Goal: Information Seeking & Learning: Learn about a topic

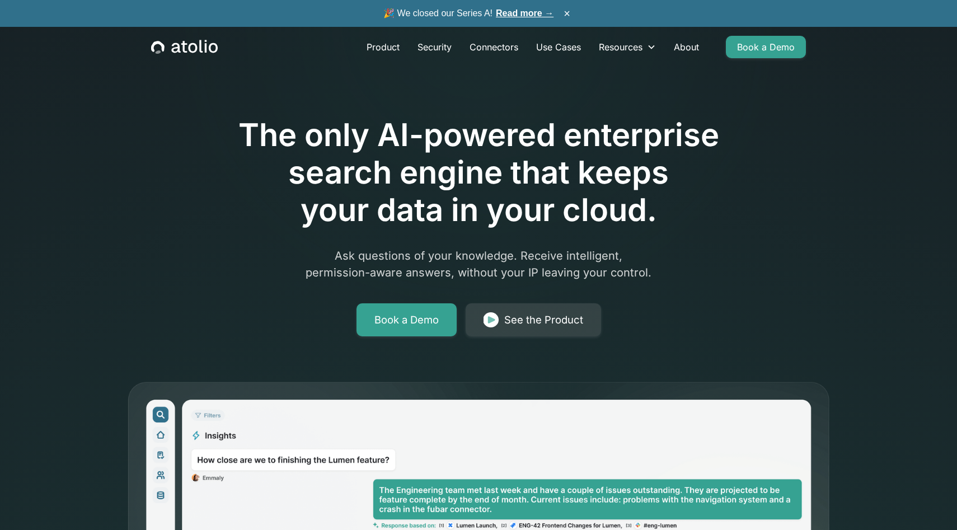
click at [506, 337] on div "The only AI-powered enterprise search engine that keeps your data in your cloud…" at bounding box center [478, 410] width 717 height 712
click at [508, 327] on div "See the Product" at bounding box center [543, 320] width 79 height 16
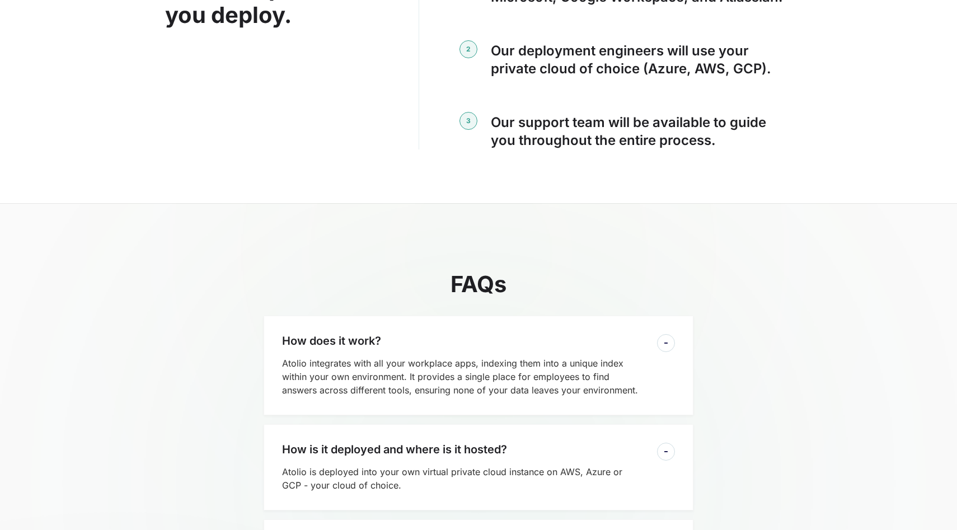
scroll to position [2349, 0]
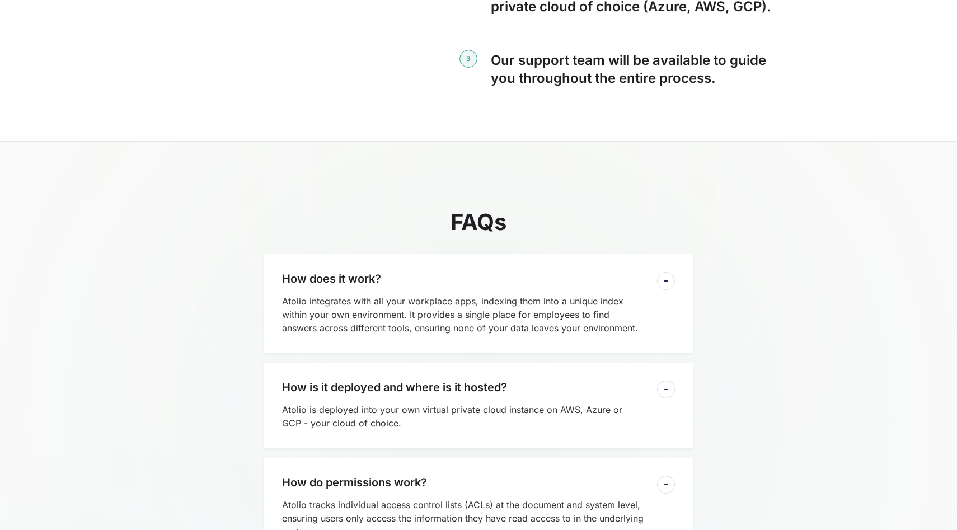
click at [512, 298] on p "Atolio integrates with all your workplace apps, indexing them into a unique ind…" at bounding box center [463, 315] width 362 height 40
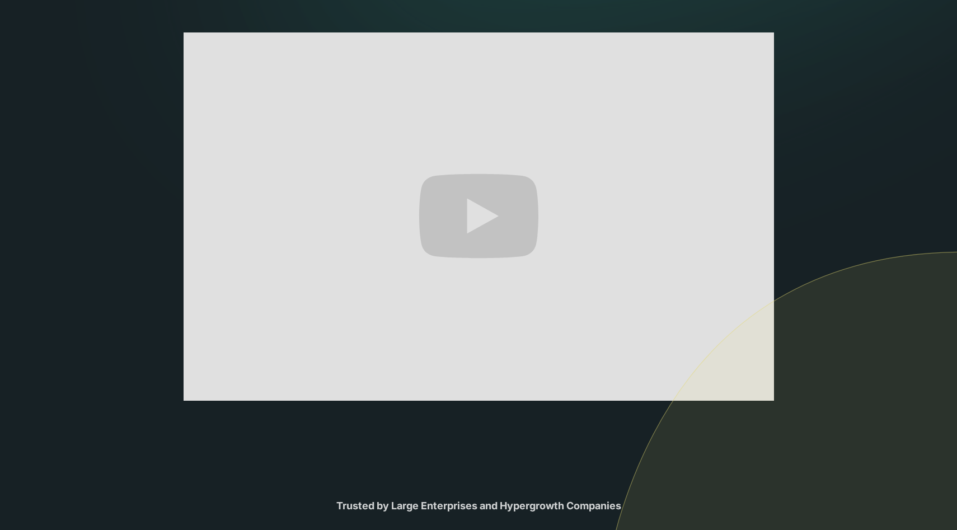
scroll to position [0, 0]
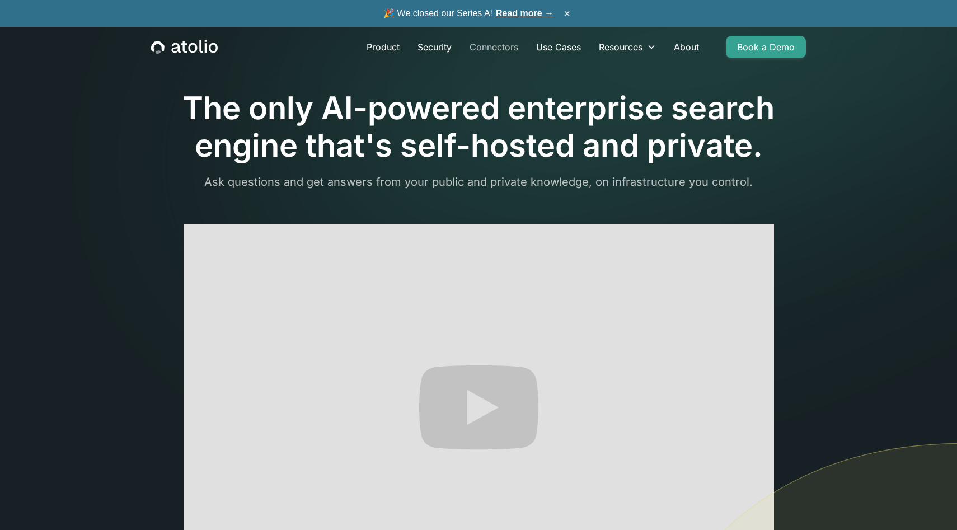
click at [502, 50] on link "Connectors" at bounding box center [494, 47] width 67 height 22
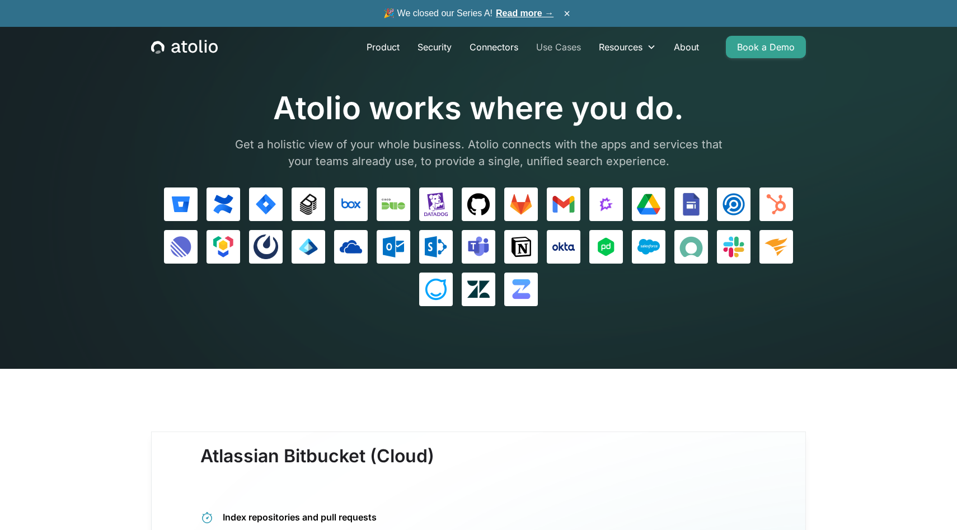
click at [560, 49] on link "Use Cases" at bounding box center [558, 47] width 63 height 22
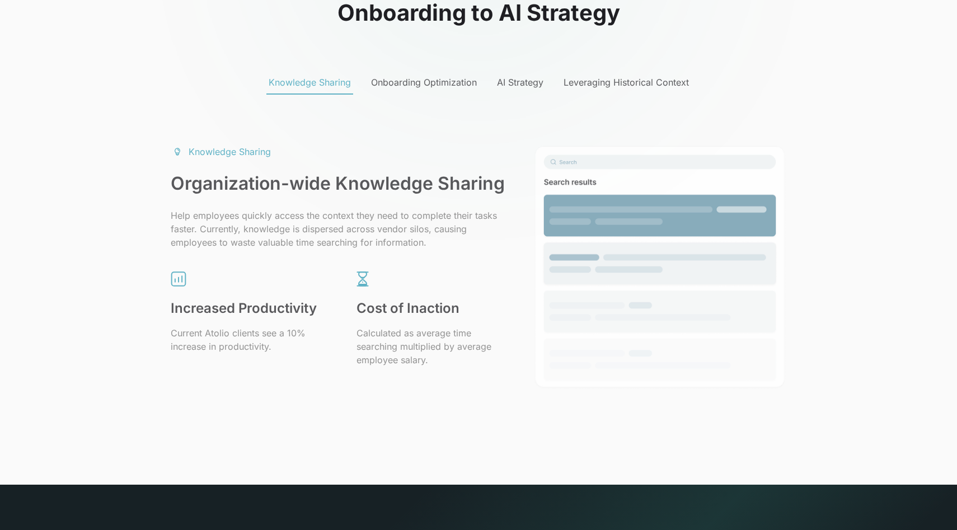
scroll to position [578, 0]
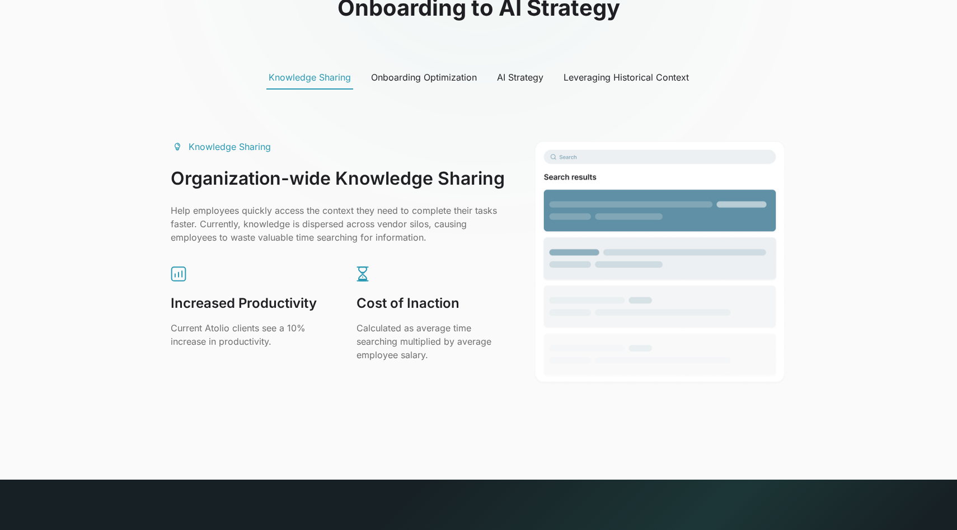
click at [437, 81] on div "Onboarding Optimization" at bounding box center [424, 77] width 106 height 13
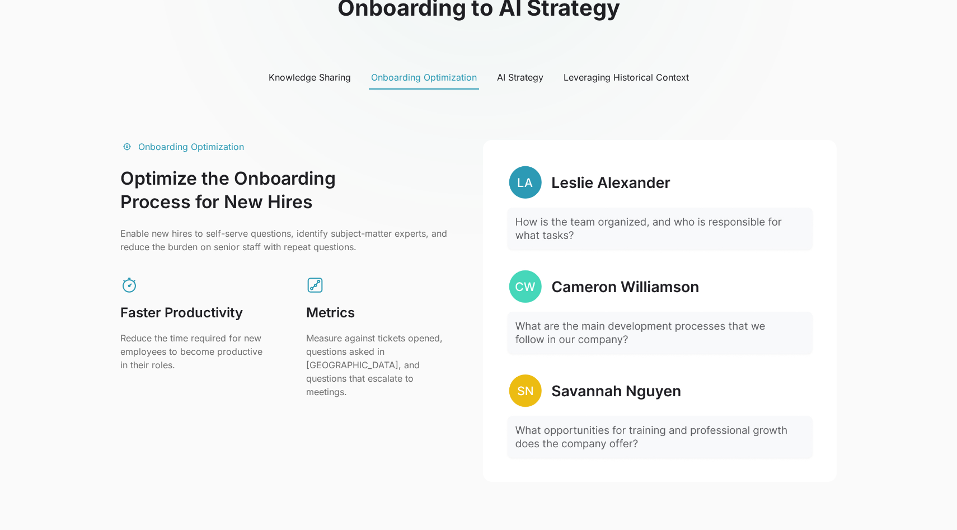
click at [522, 78] on div "AI Strategy" at bounding box center [520, 77] width 46 height 13
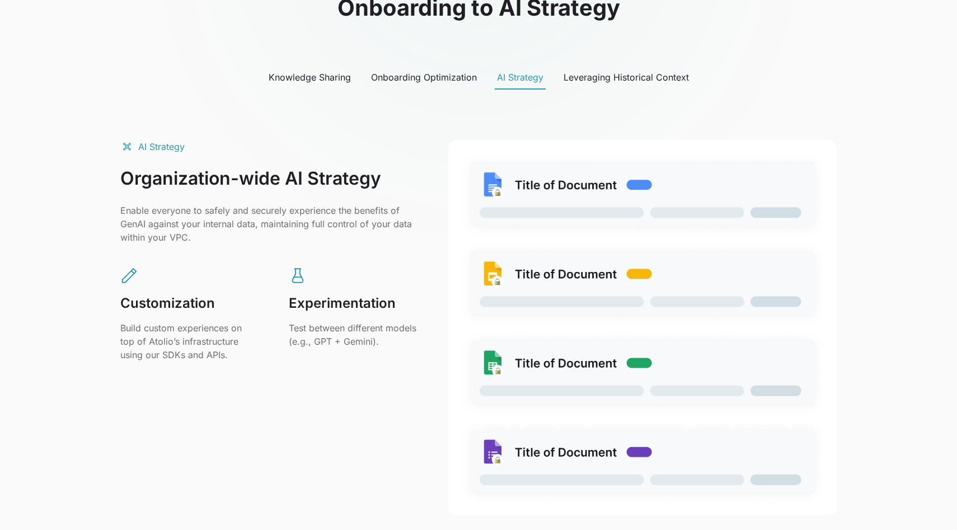
click at [609, 72] on div "Leveraging Historical Context" at bounding box center [626, 77] width 125 height 13
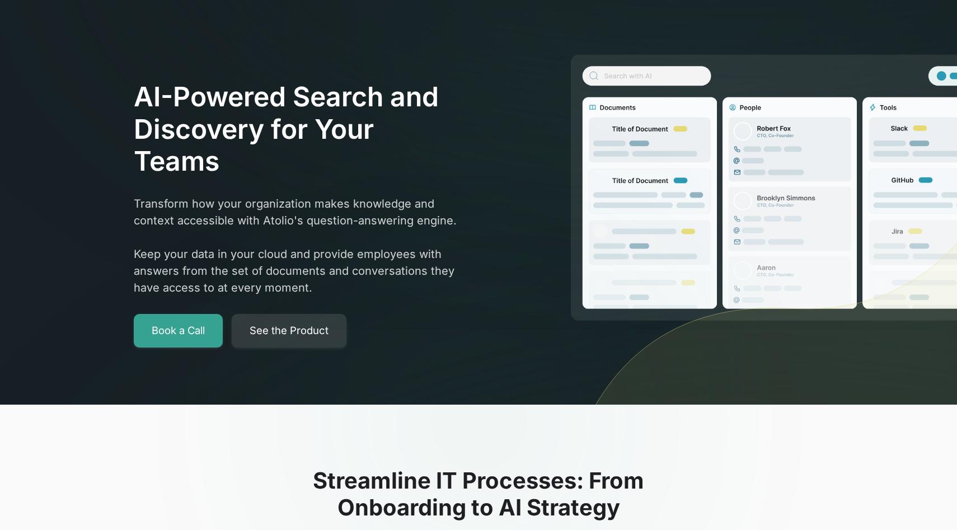
scroll to position [0, 0]
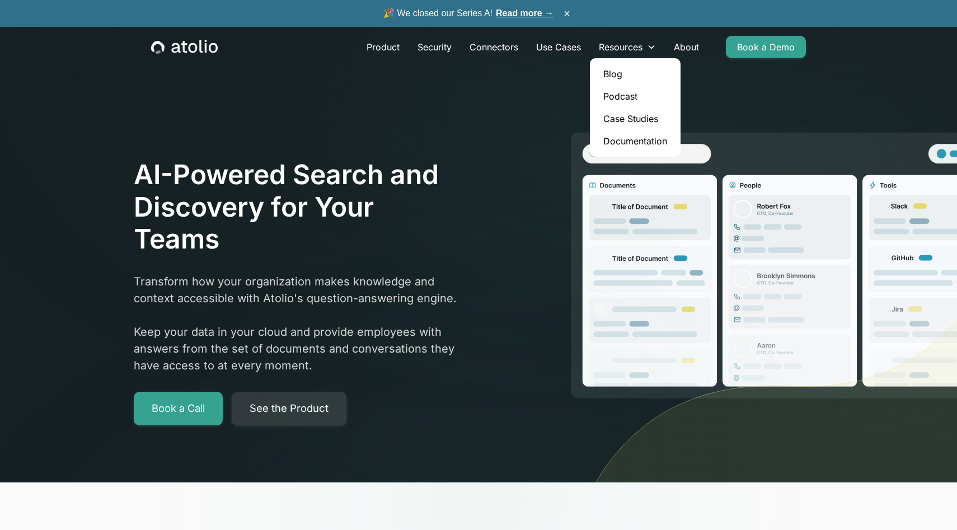
click at [625, 74] on link "Blog" at bounding box center [636, 74] width 82 height 22
click at [625, 100] on link "Podcast" at bounding box center [636, 96] width 82 height 22
click at [625, 117] on link "Case Studies" at bounding box center [636, 118] width 82 height 22
click at [630, 135] on link "Documentation" at bounding box center [636, 141] width 82 height 22
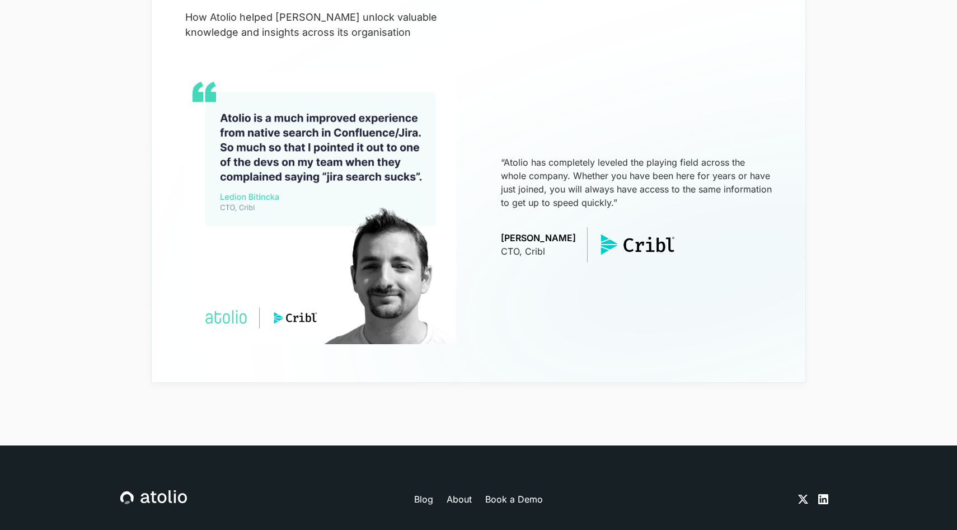
scroll to position [54, 0]
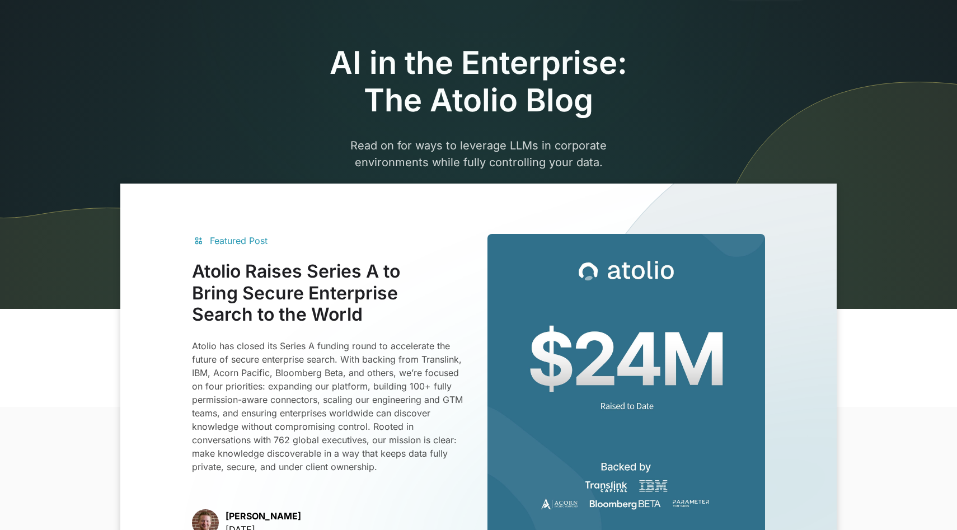
scroll to position [44, 0]
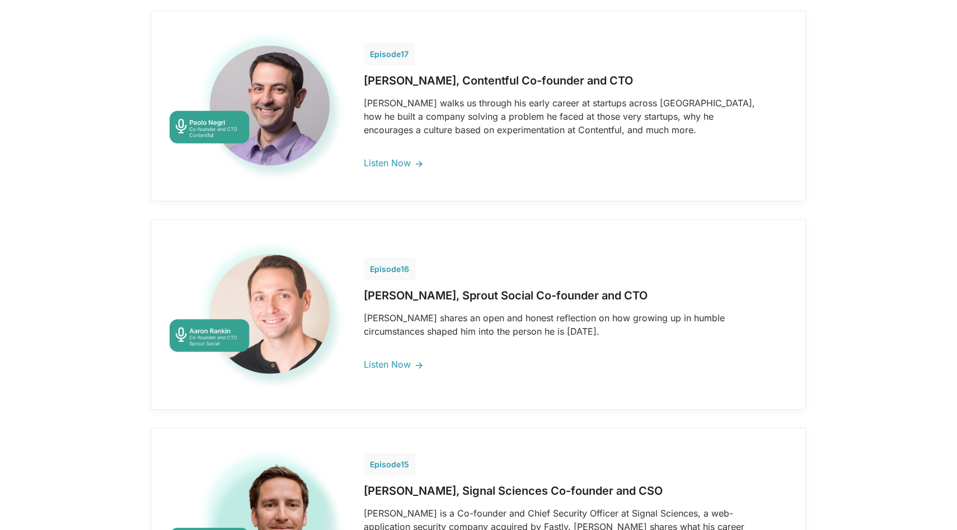
scroll to position [787, 0]
